Goal: Information Seeking & Learning: Learn about a topic

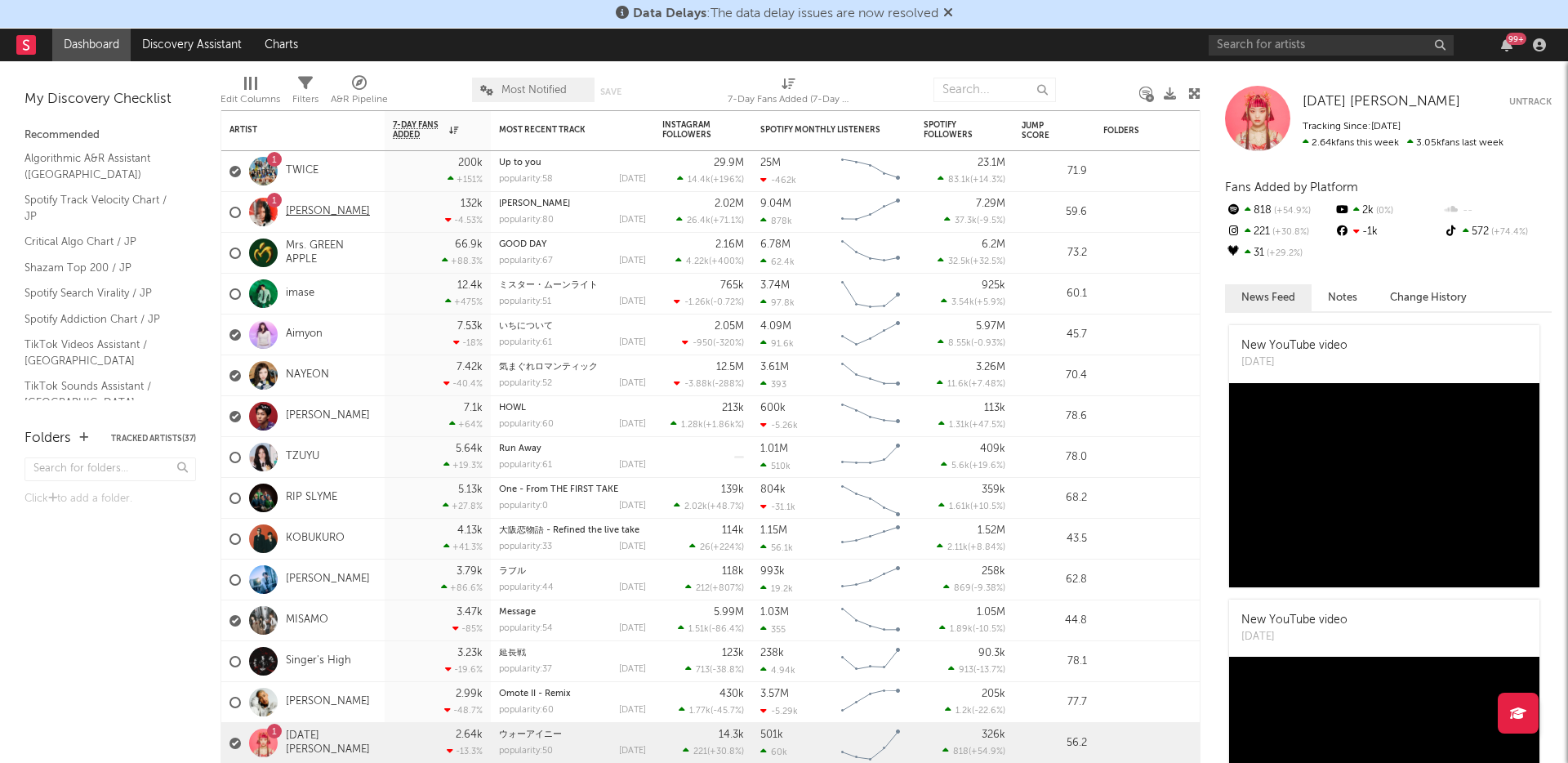
click at [332, 212] on link "[PERSON_NAME]" at bounding box center [327, 211] width 84 height 14
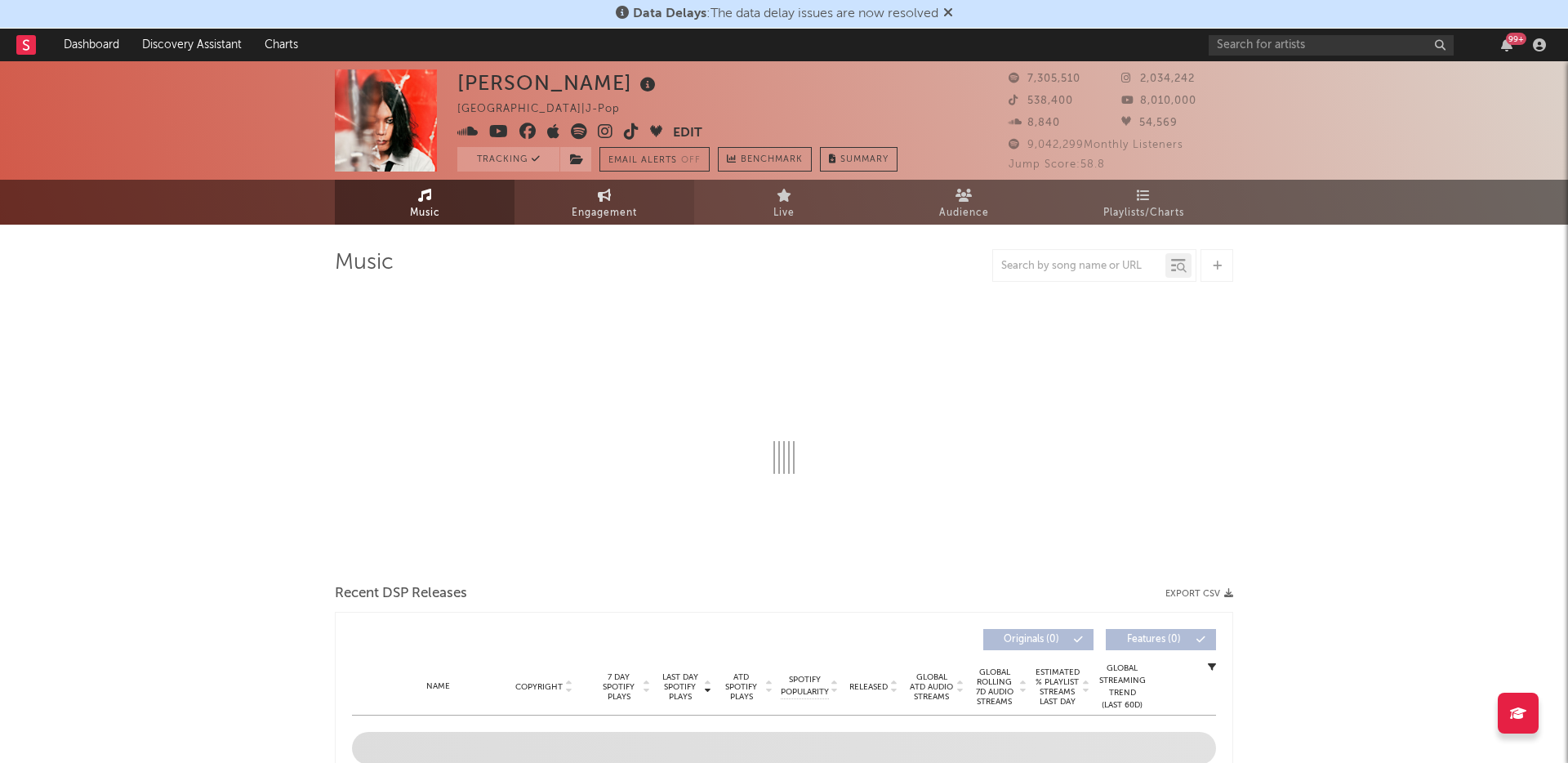
click at [631, 209] on span "Engagement" at bounding box center [604, 213] width 66 height 20
select select "1w"
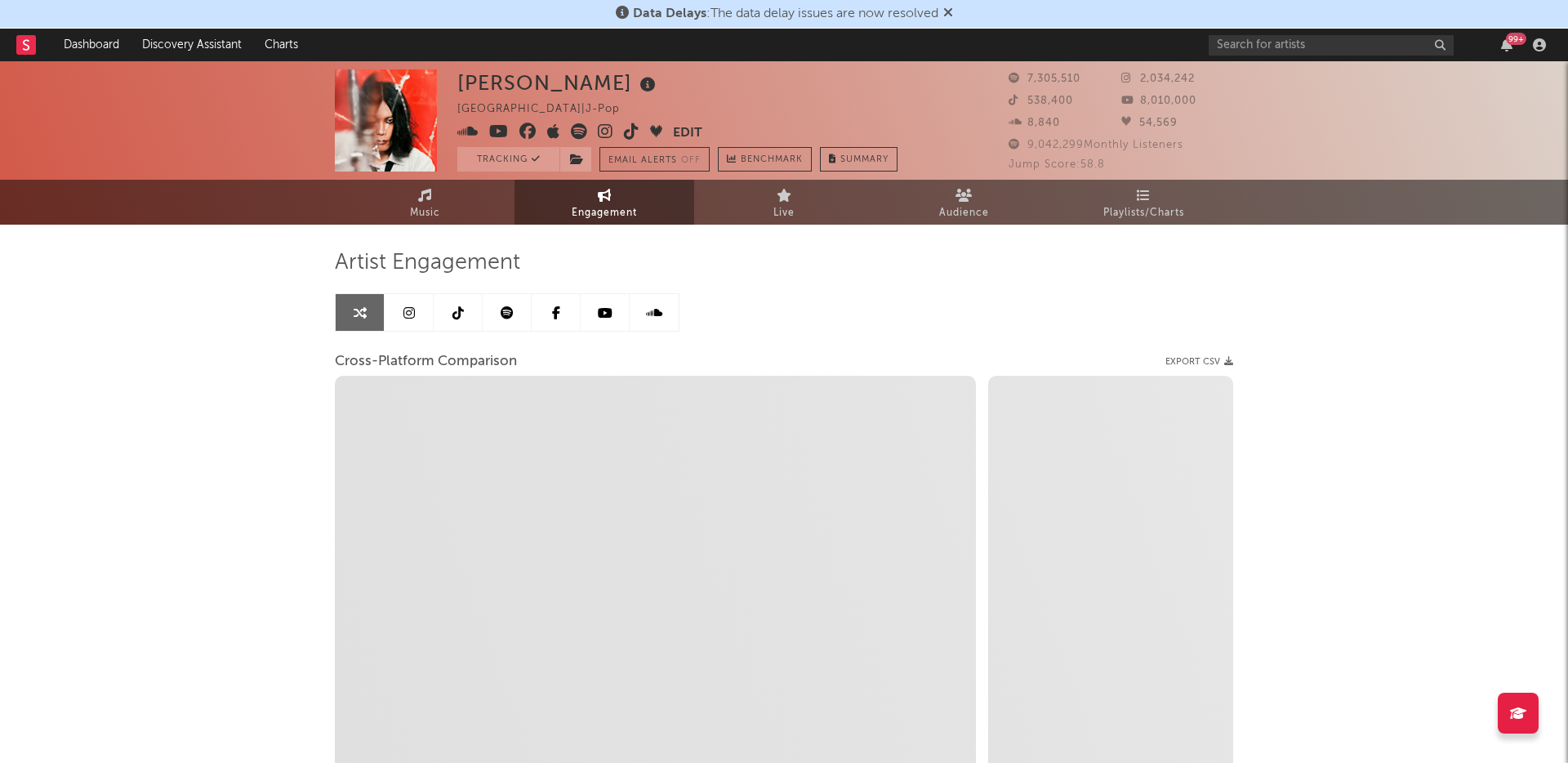
click at [510, 309] on icon at bounding box center [506, 312] width 13 height 13
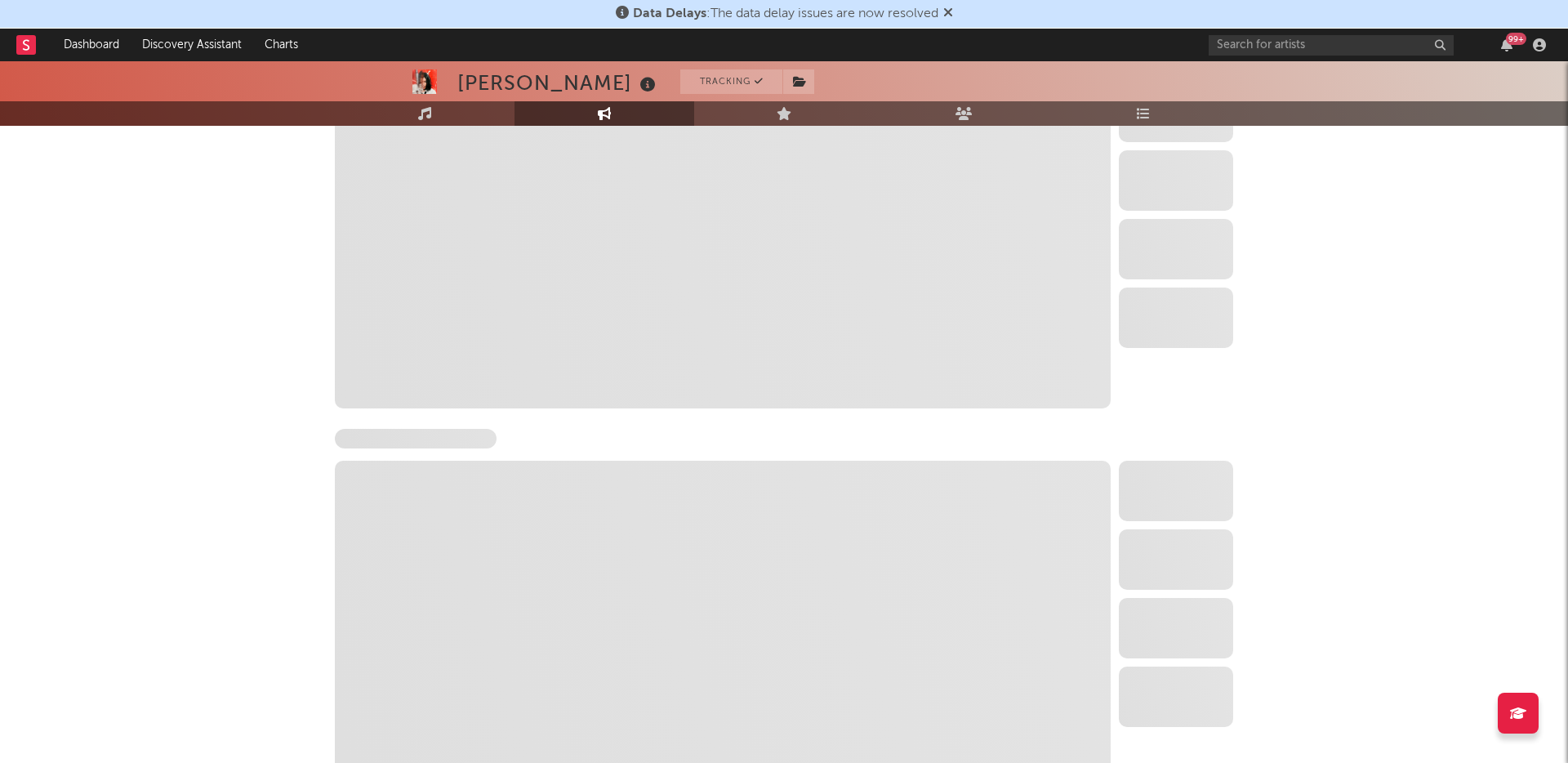
scroll to position [303, 0]
select select "6m"
select select "1w"
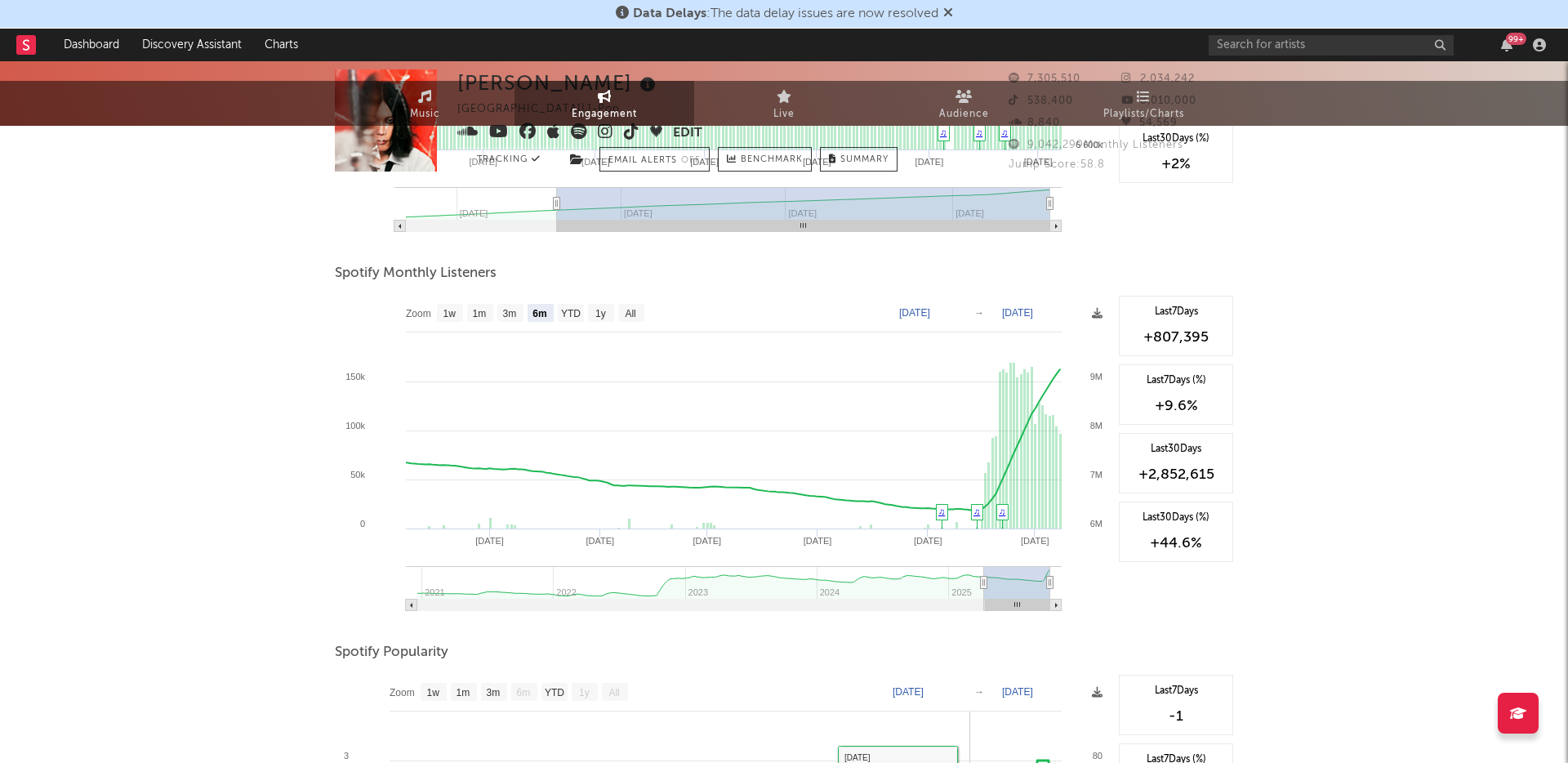
scroll to position [0, 0]
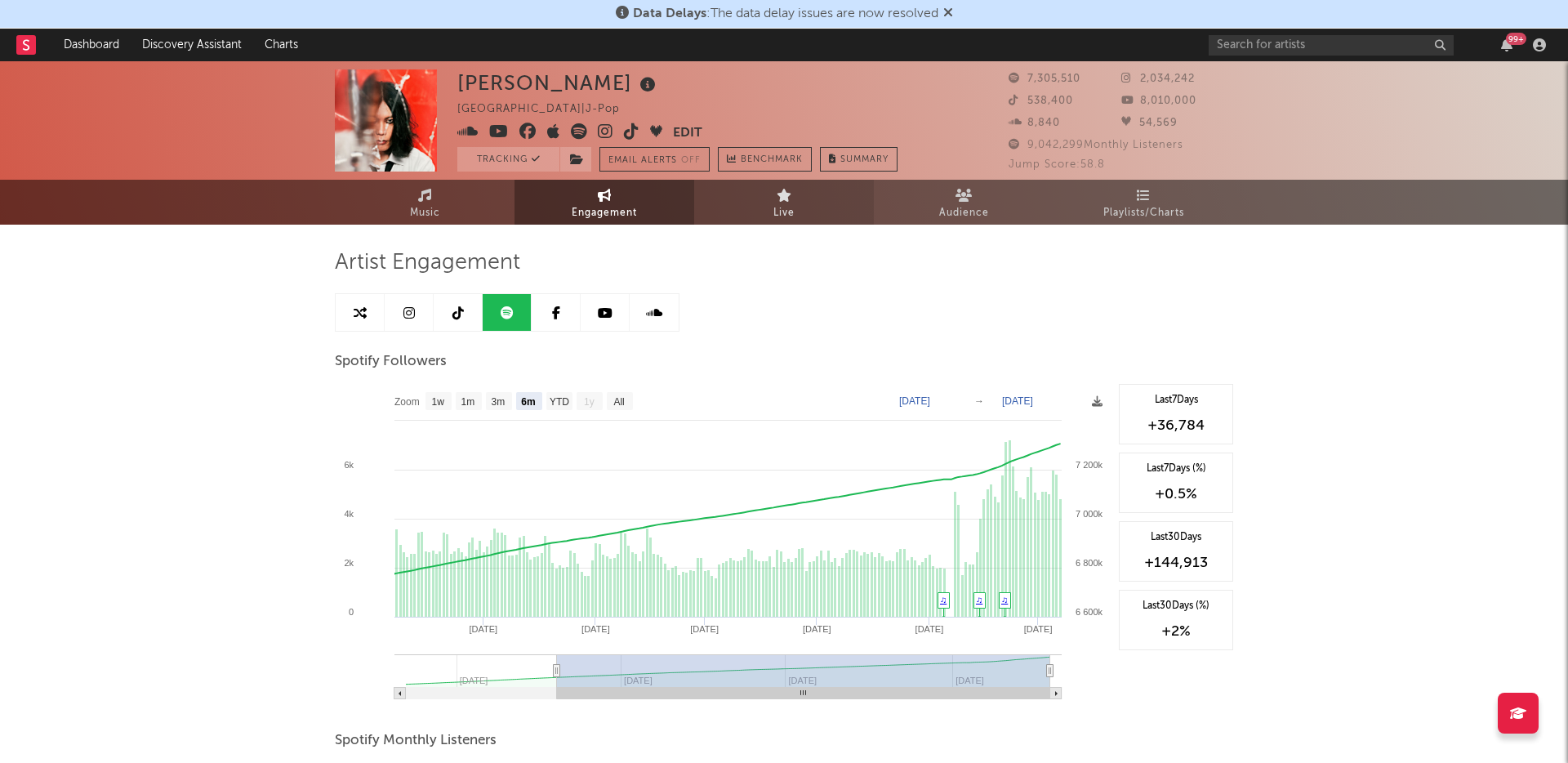
click at [789, 217] on span "Live" at bounding box center [783, 213] width 21 height 20
